Goal: Task Accomplishment & Management: Manage account settings

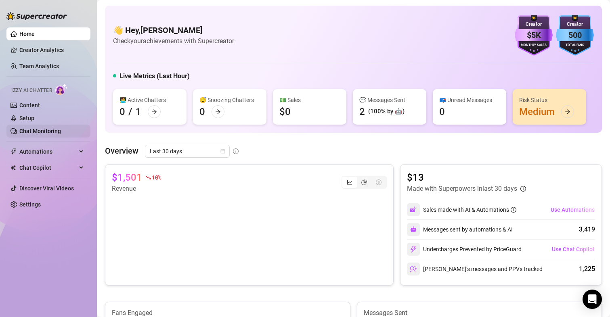
click at [46, 132] on link "Chat Monitoring" at bounding box center [40, 131] width 42 height 6
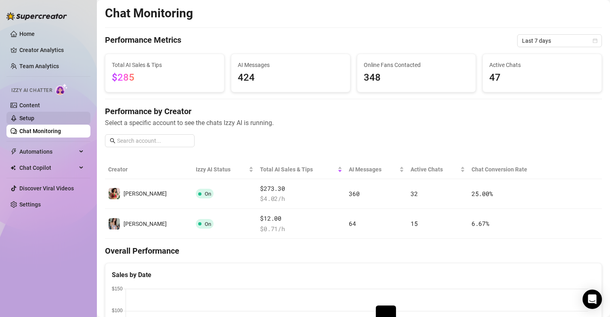
click at [34, 117] on link "Setup" at bounding box center [26, 118] width 15 height 6
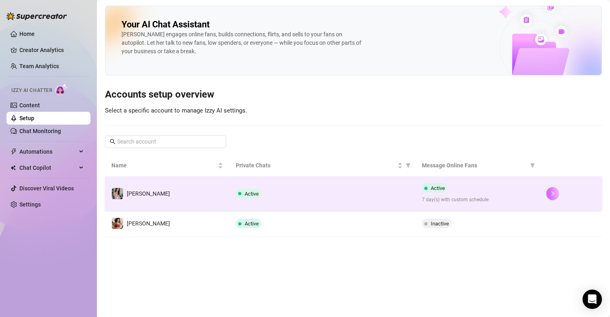
click at [550, 192] on icon "right" at bounding box center [553, 194] width 6 height 6
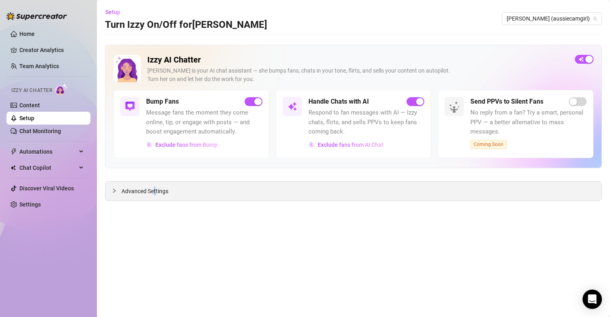
click at [155, 189] on span "Advanced Settings" at bounding box center [144, 191] width 47 height 9
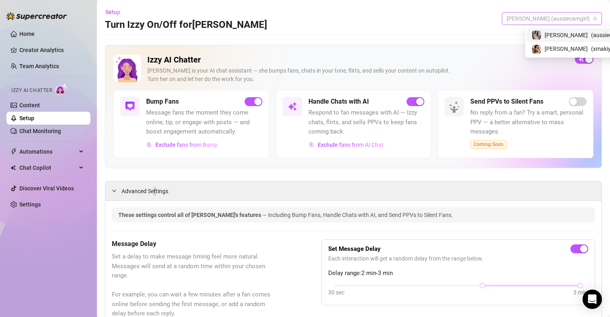
click at [561, 14] on span "[PERSON_NAME] (aussiecamgirl)" at bounding box center [551, 19] width 90 height 12
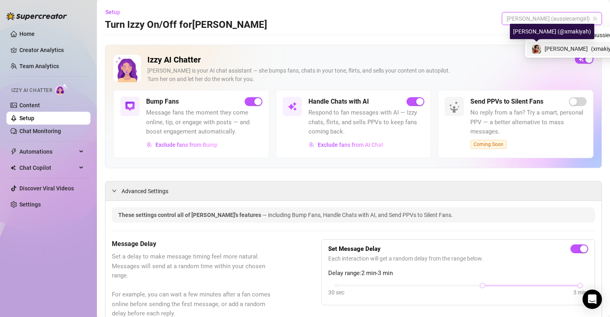
click at [540, 47] on img at bounding box center [536, 49] width 9 height 9
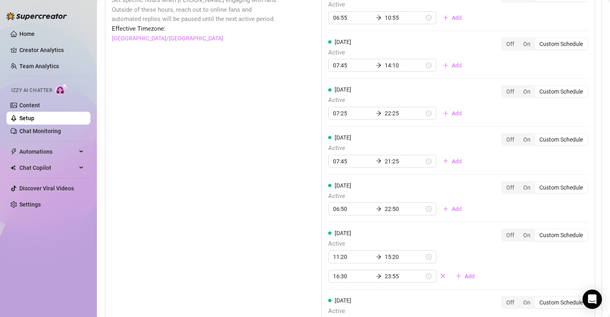
scroll to position [801, 0]
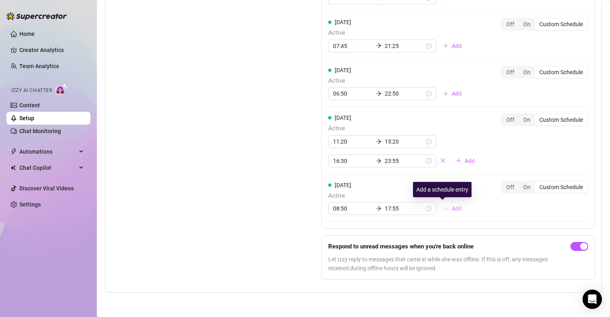
click at [452, 209] on span "Add" at bounding box center [457, 208] width 10 height 6
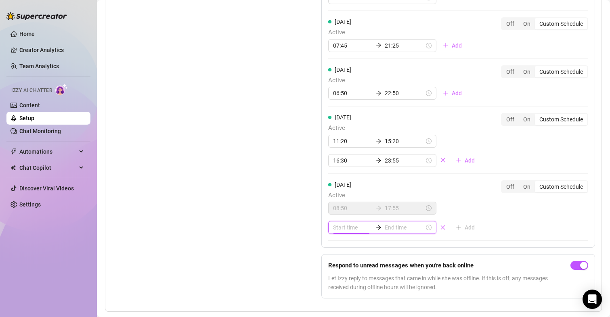
click at [345, 225] on input at bounding box center [353, 227] width 40 height 9
type input "22:00"
type input "00:35"
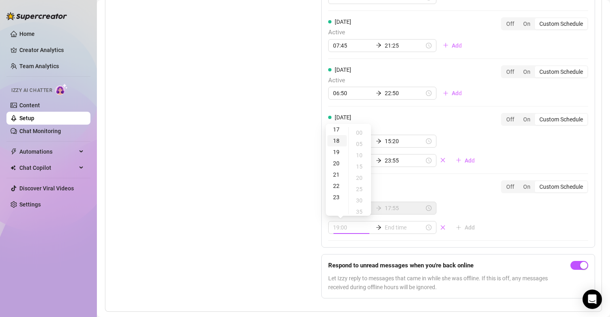
type input "18:00"
click at [337, 152] on div "19" at bounding box center [336, 151] width 19 height 11
click at [364, 172] on div "25" at bounding box center [359, 172] width 19 height 11
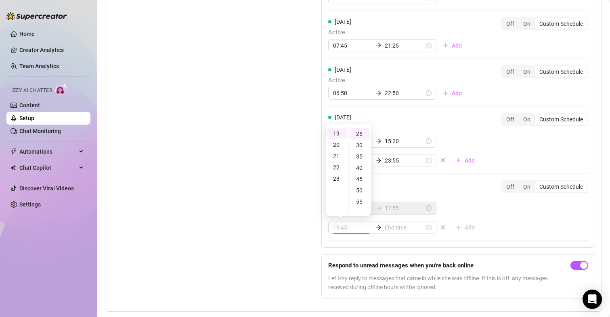
type input "19:25"
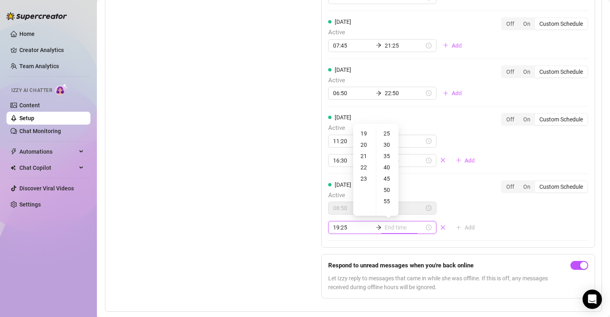
click at [385, 225] on input at bounding box center [405, 227] width 40 height 9
type input "23:25"
click at [365, 182] on div "22" at bounding box center [364, 180] width 19 height 11
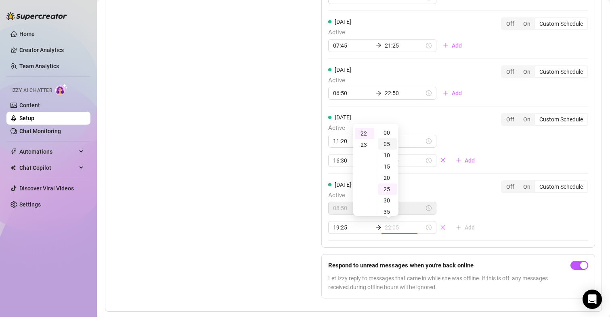
click at [387, 147] on div "05" at bounding box center [387, 143] width 19 height 11
type input "22:05"
click at [179, 145] on div "Set Active Hours (Izzy Availability) Set specific hours when Izzy engaging with…" at bounding box center [196, 86] width 169 height 438
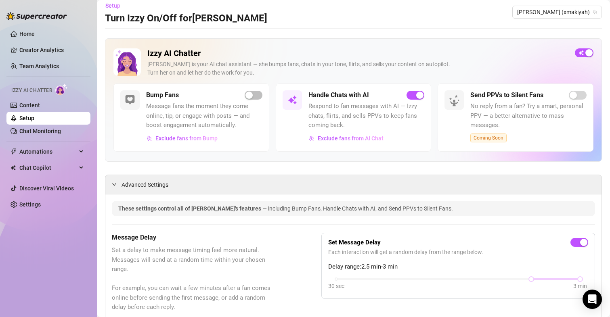
scroll to position [0, 0]
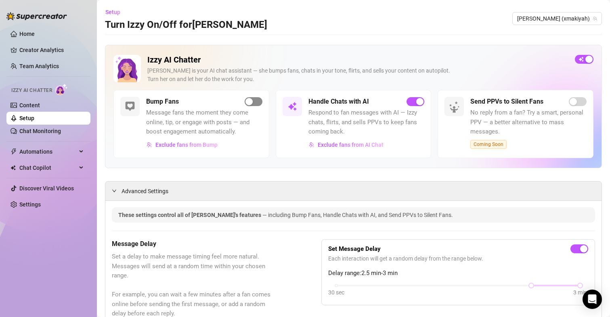
click at [250, 103] on button "button" at bounding box center [254, 101] width 18 height 9
click at [551, 18] on span "[PERSON_NAME] (xmakiyah)" at bounding box center [557, 19] width 80 height 12
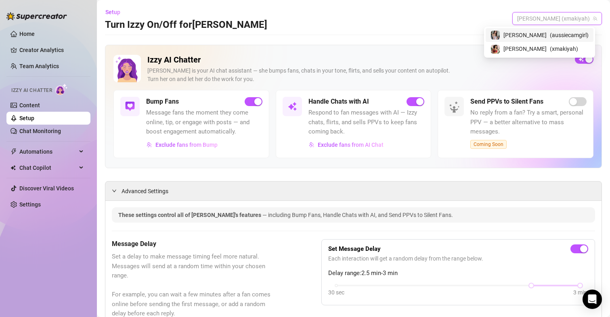
click at [543, 33] on span "[PERSON_NAME]" at bounding box center [524, 35] width 43 height 9
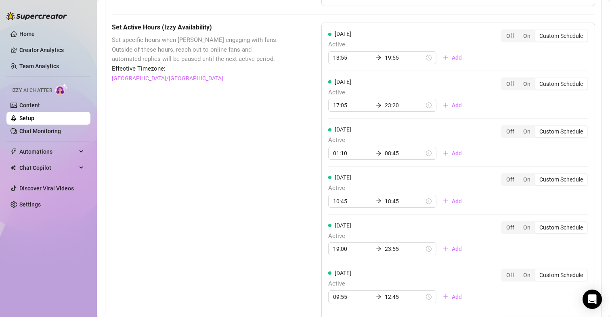
scroll to position [742, 0]
